Goal: Task Accomplishment & Management: Use online tool/utility

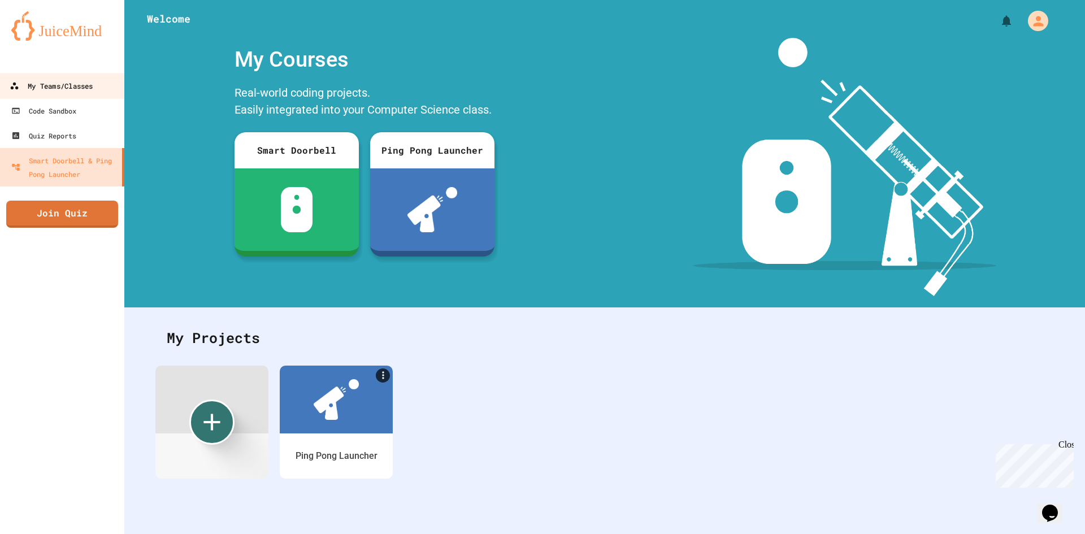
click at [74, 90] on div "My Teams/Classes" at bounding box center [51, 86] width 83 height 14
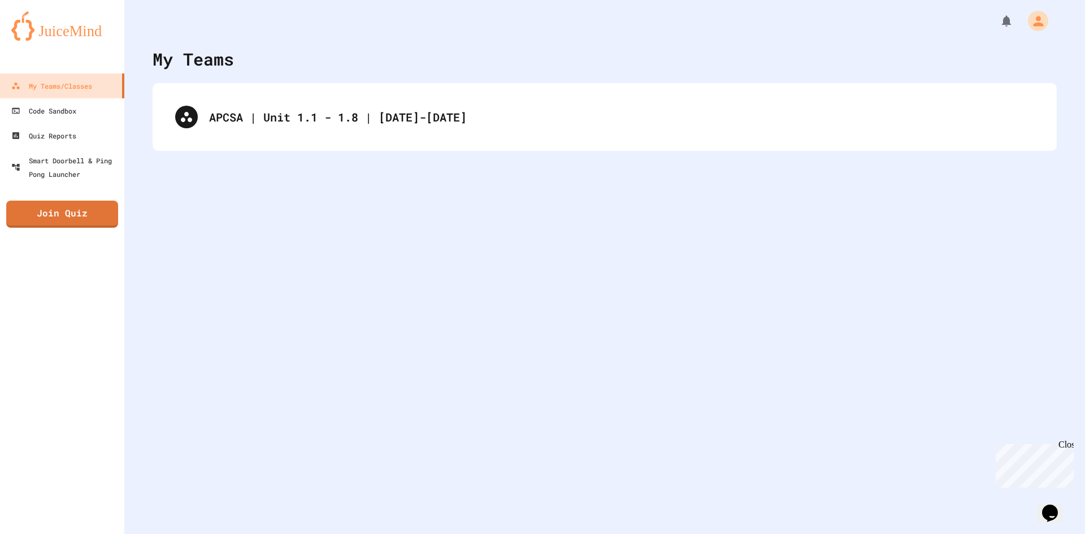
click at [311, 146] on div "APCSA | Unit 1.1 - 1.8 | [DATE]-[DATE]" at bounding box center [605, 117] width 905 height 68
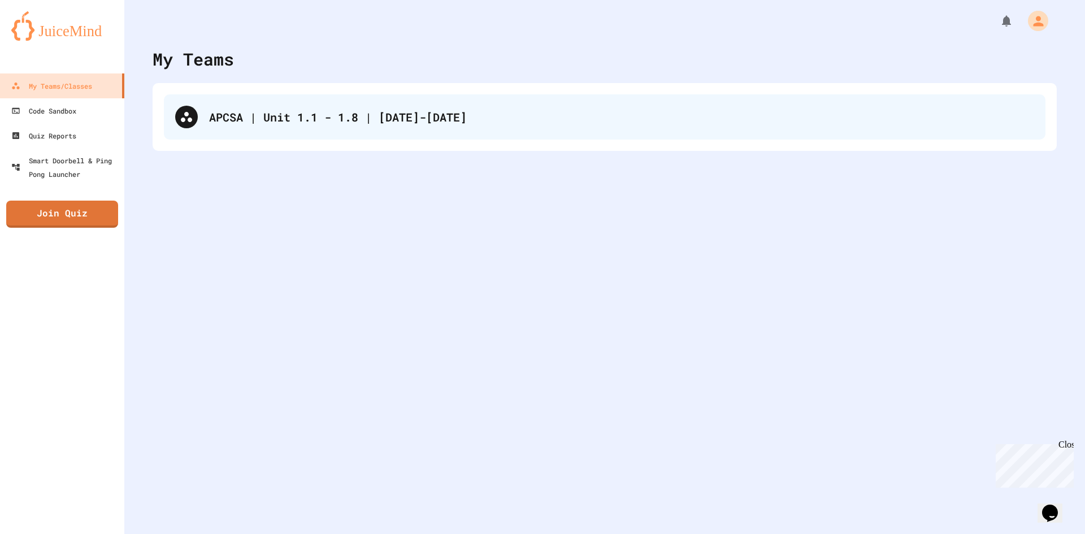
click at [305, 119] on div "APCSA | Unit 1.1 - 1.8 | [DATE]-[DATE]" at bounding box center [621, 117] width 825 height 17
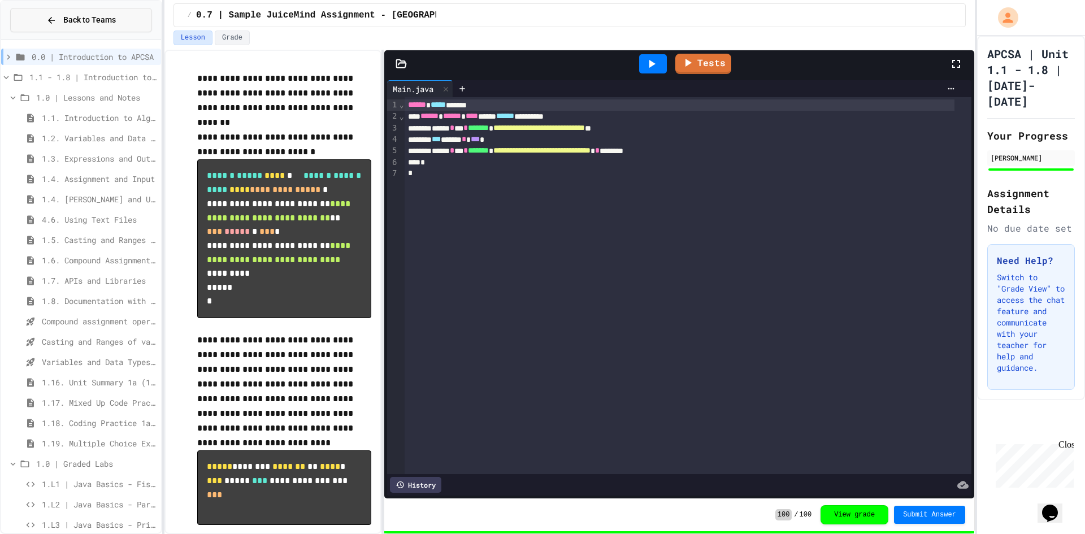
click at [76, 10] on button "Back to Teams" at bounding box center [81, 20] width 142 height 24
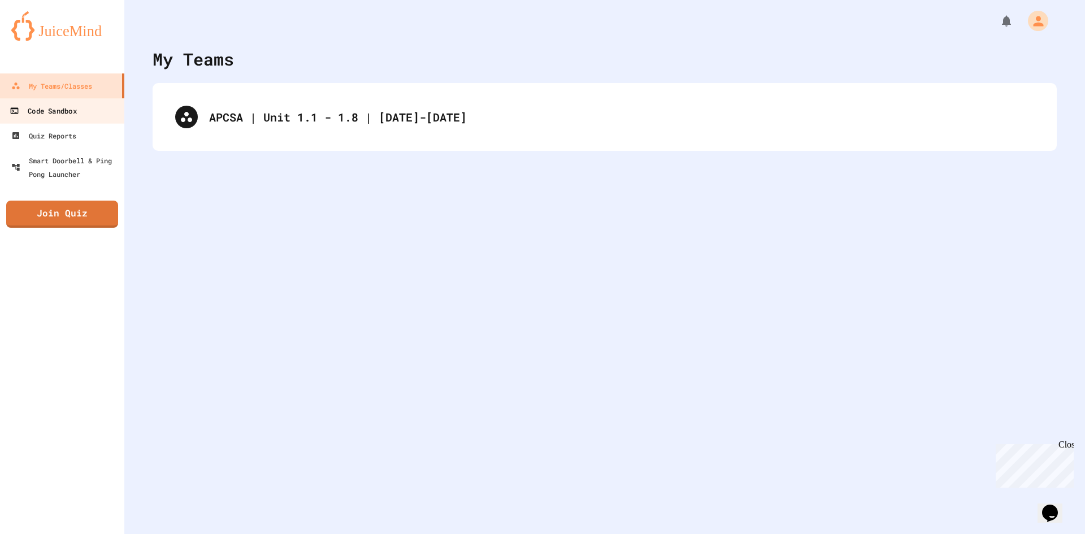
click at [80, 117] on link "Code Sandbox" at bounding box center [62, 110] width 128 height 25
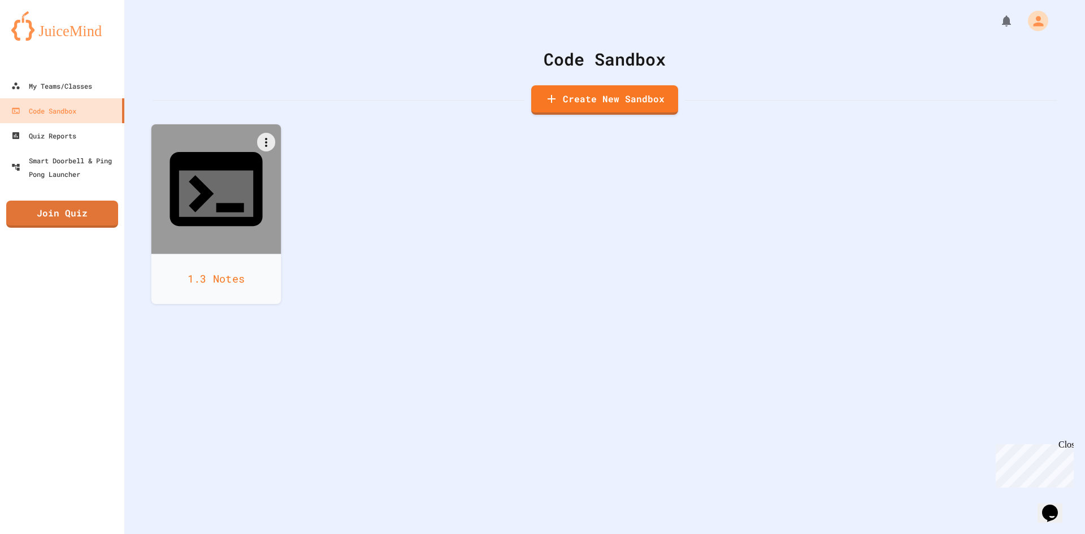
click at [249, 189] on div at bounding box center [217, 189] width 130 height 130
